Goal: Task Accomplishment & Management: Manage account settings

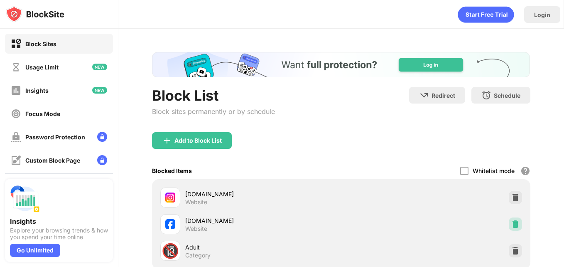
click at [512, 223] on img at bounding box center [516, 224] width 8 height 8
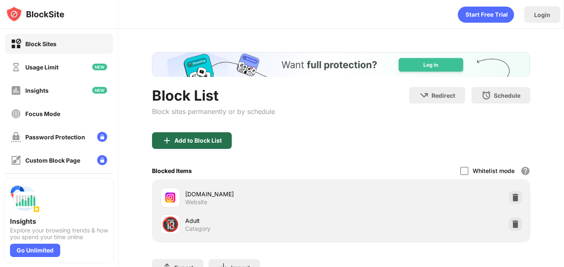
click at [188, 140] on div "Add to Block List" at bounding box center [198, 140] width 47 height 7
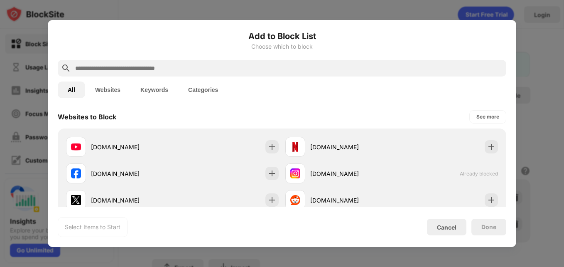
scroll to position [126, 0]
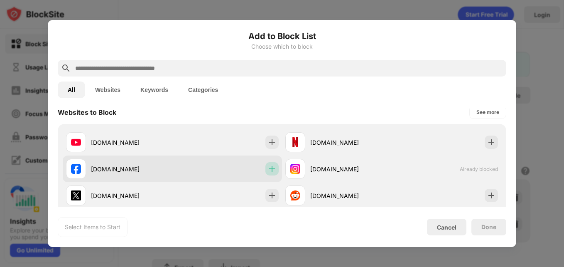
click at [268, 168] on img at bounding box center [272, 169] width 8 height 8
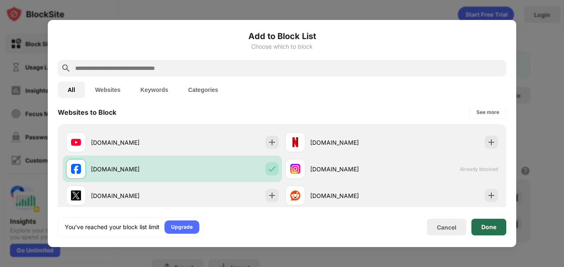
click at [488, 229] on div "Done" at bounding box center [489, 227] width 15 height 7
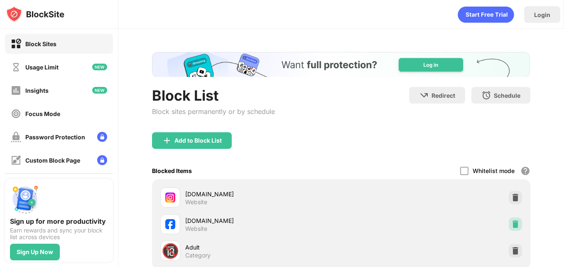
click at [512, 220] on img at bounding box center [516, 224] width 8 height 8
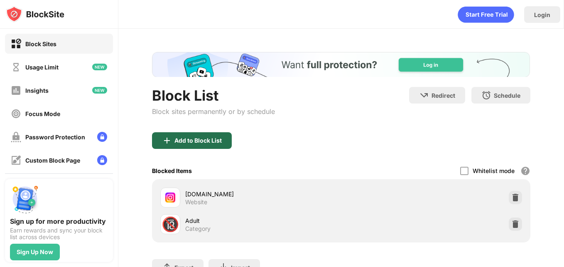
click at [197, 143] on div "Add to Block List" at bounding box center [198, 140] width 47 height 7
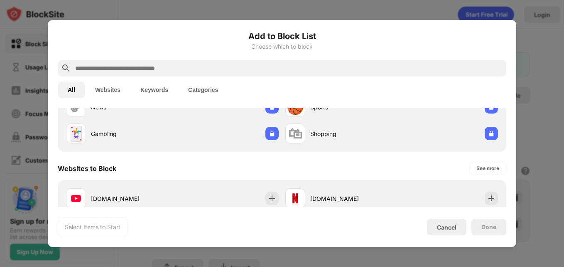
scroll to position [128, 0]
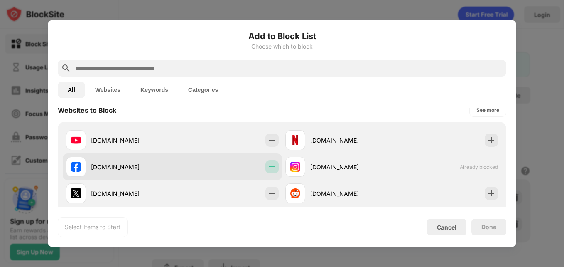
click at [274, 166] on div at bounding box center [272, 166] width 13 height 13
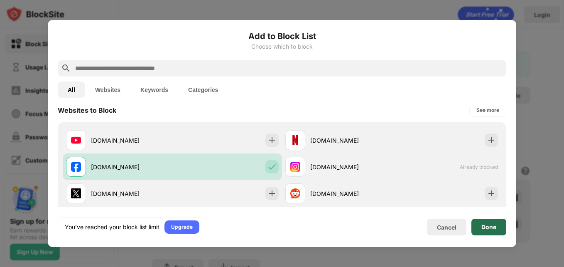
click at [492, 224] on div "Done" at bounding box center [489, 227] width 15 height 7
